Goal: Use online tool/utility: Utilize a website feature to perform a specific function

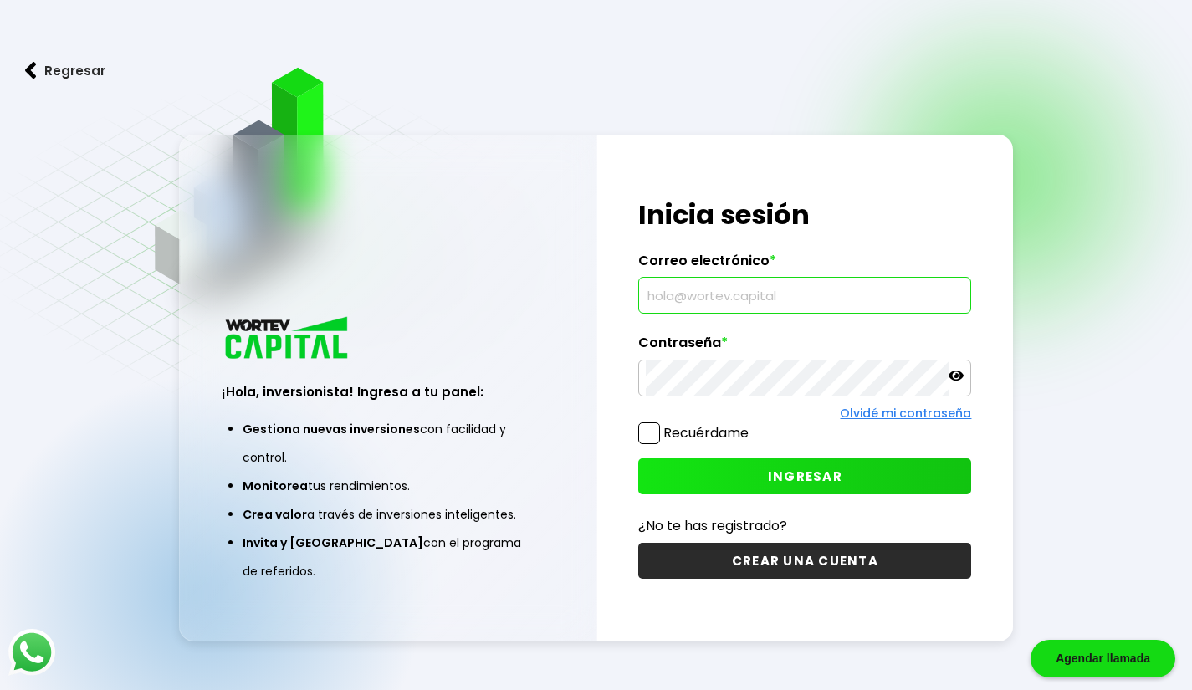
click at [695, 284] on input "text" at bounding box center [805, 295] width 318 height 35
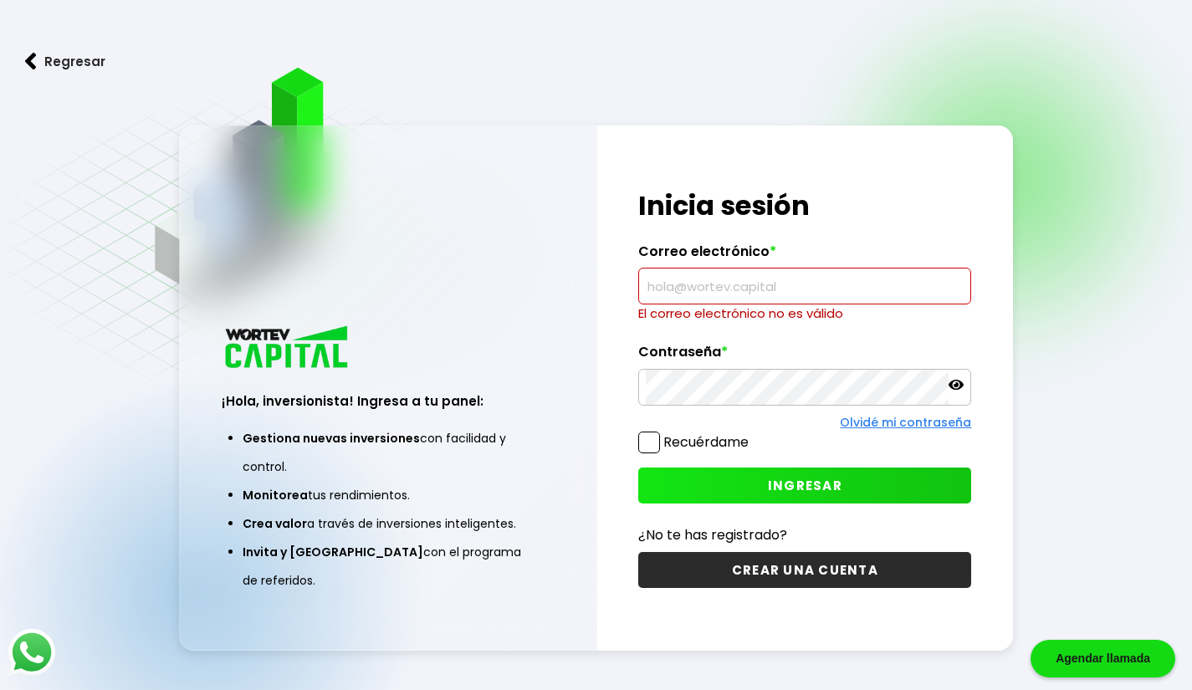
type input "[EMAIL_ADDRESS][DOMAIN_NAME]"
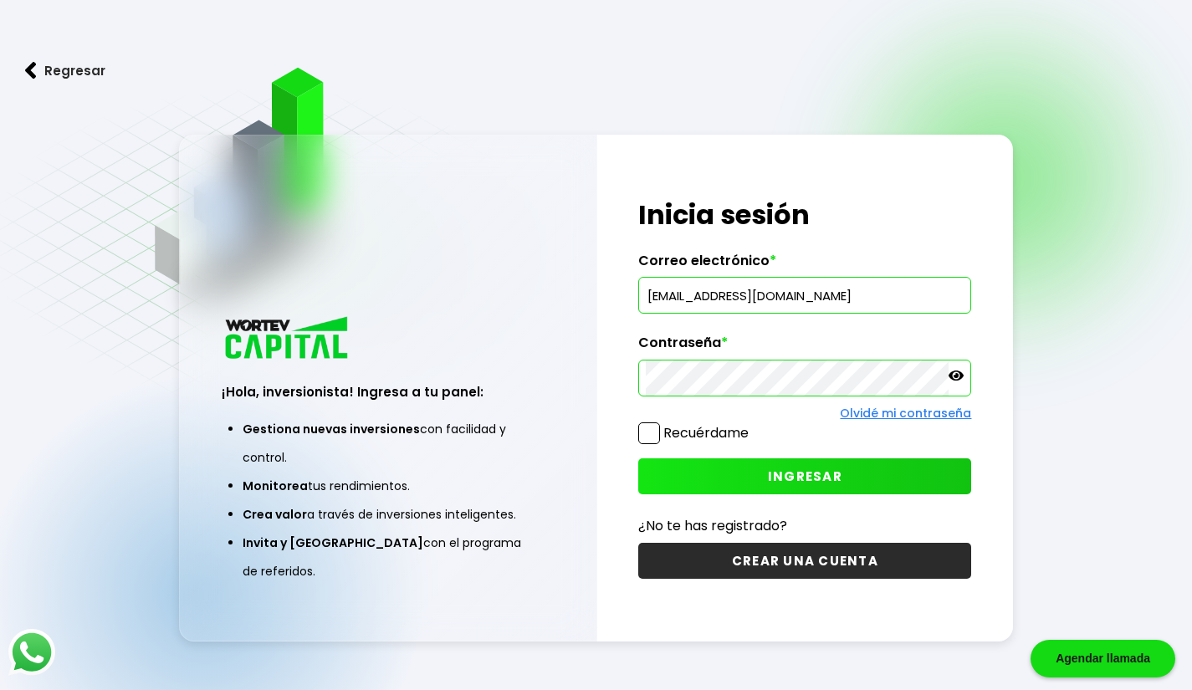
click at [718, 486] on button "INGRESAR" at bounding box center [804, 476] width 333 height 36
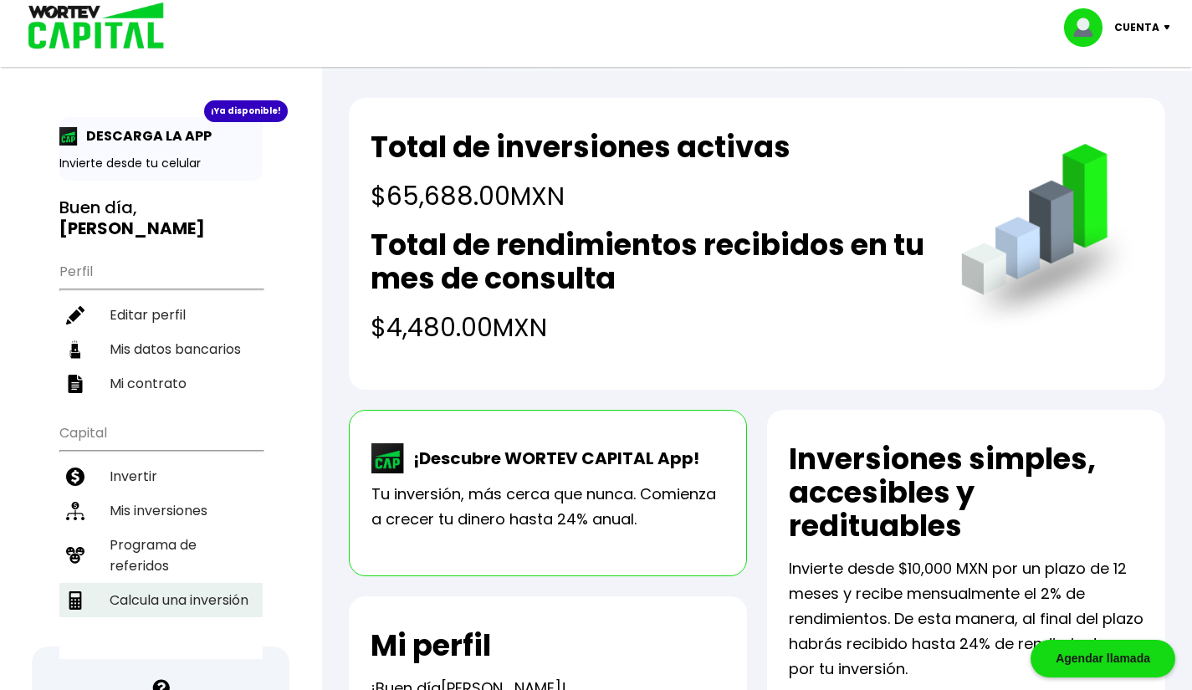
click at [132, 583] on li "Calcula una inversión" at bounding box center [160, 600] width 203 height 34
select select "1"
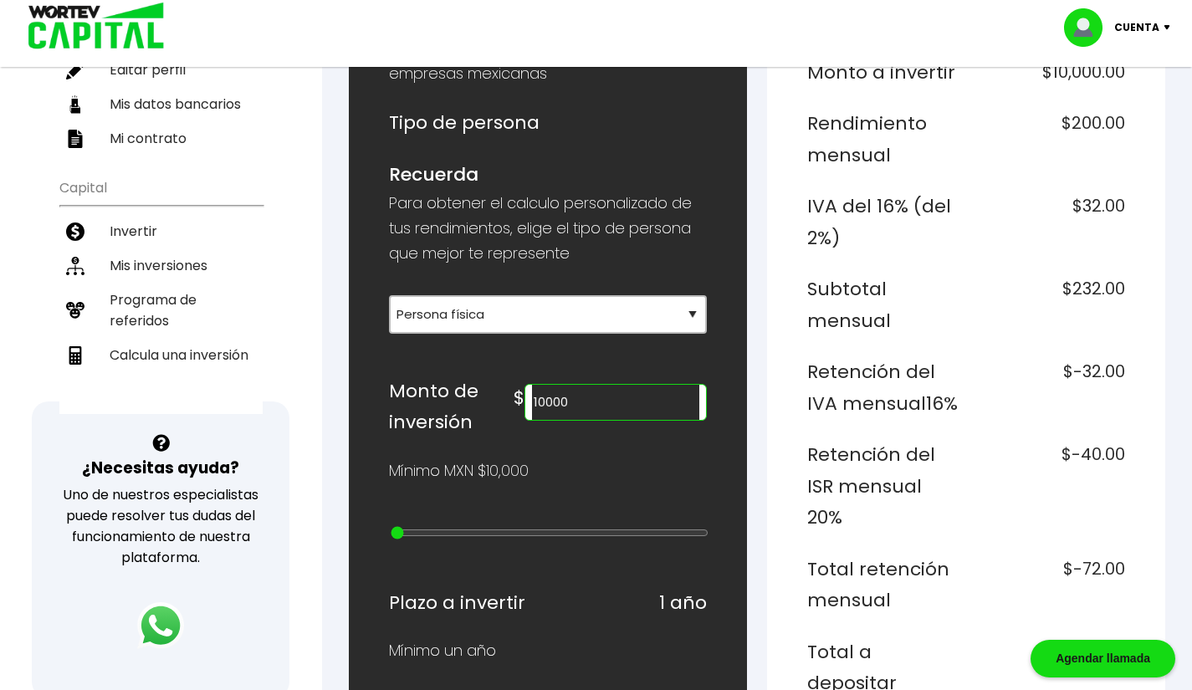
scroll to position [246, 0]
click at [597, 390] on input "10000" at bounding box center [615, 401] width 166 height 35
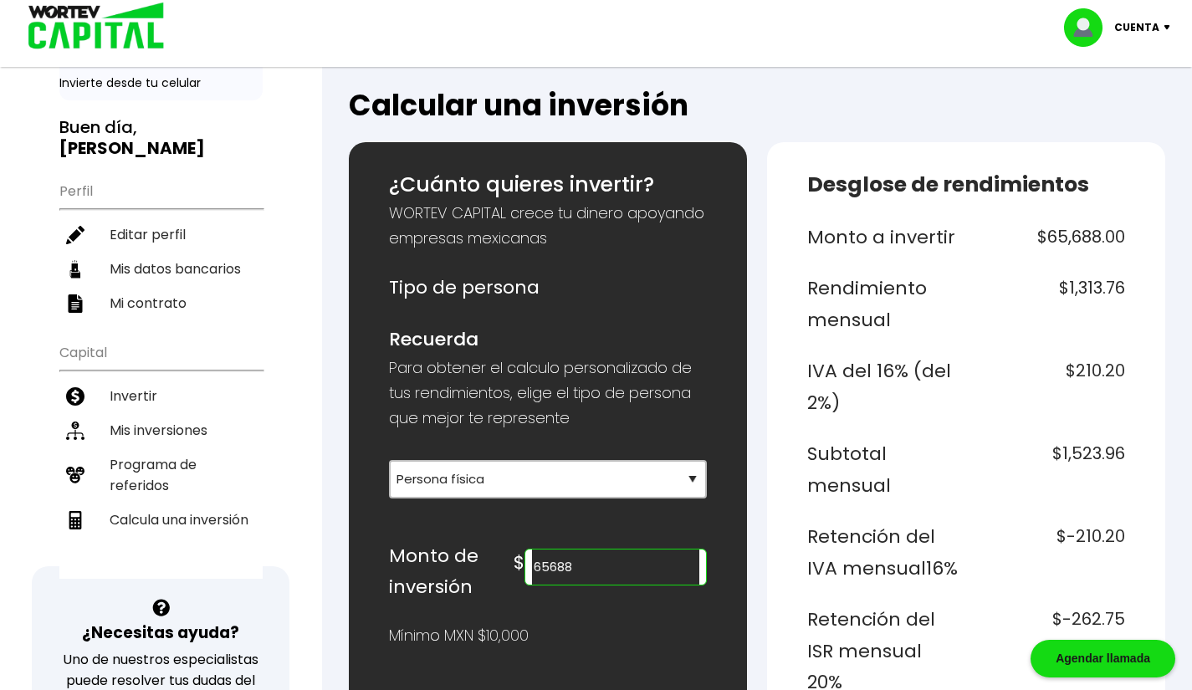
scroll to position [0, 0]
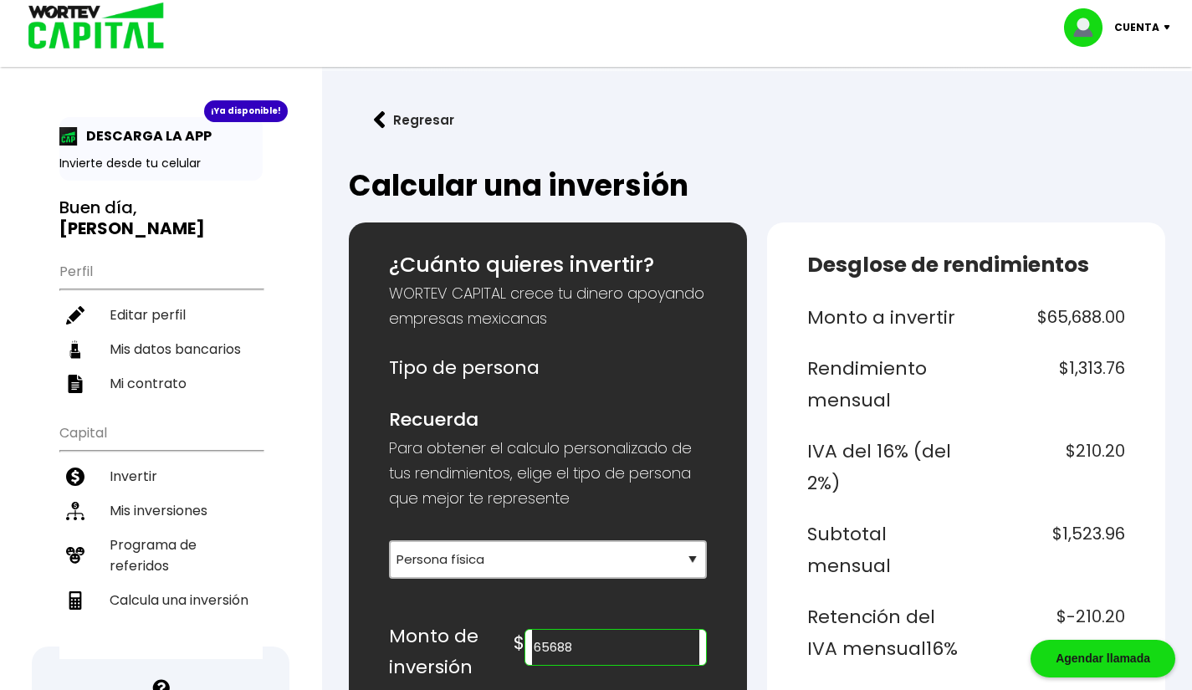
type input "65688"
